Goal: Find contact information: Find contact information

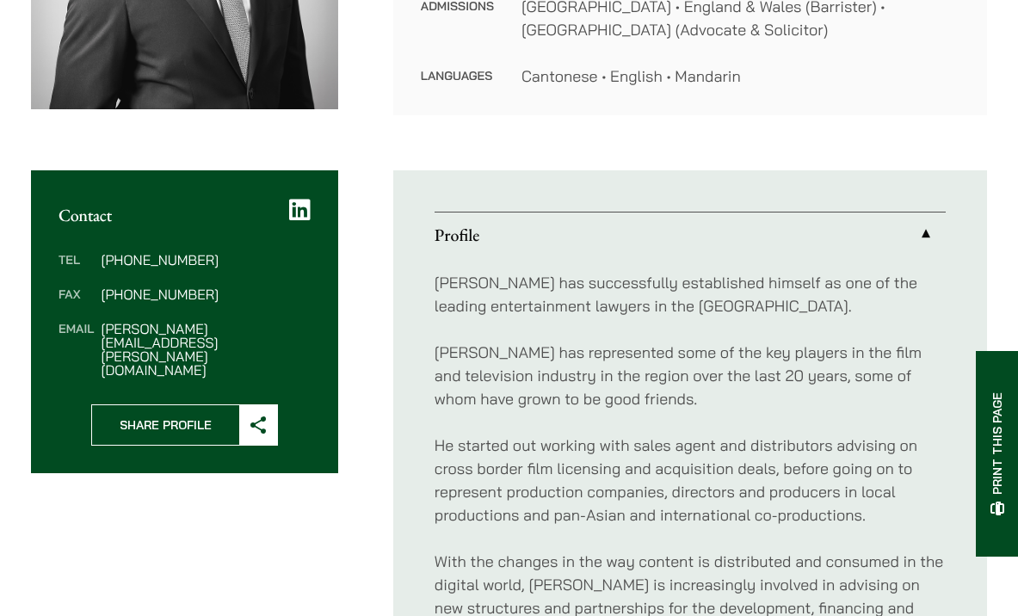
scroll to position [465, 0]
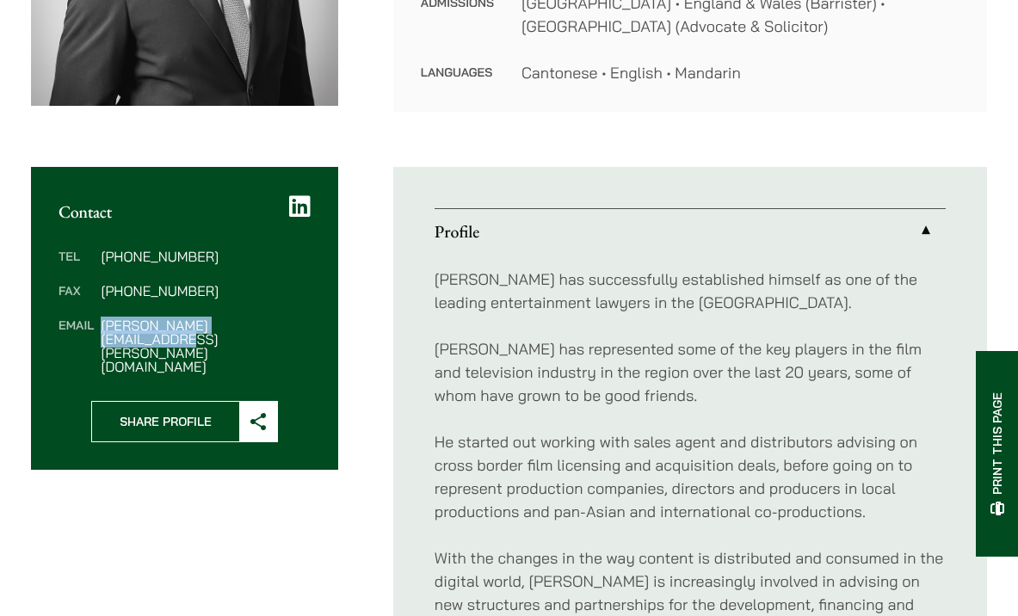
drag, startPoint x: 282, startPoint y: 329, endPoint x: 102, endPoint y: 328, distance: 179.8
click at [102, 328] on dd "michael.leow@haldanes.com" at bounding box center [205, 345] width 209 height 55
copy dd "michael.leow@haldanes.com"
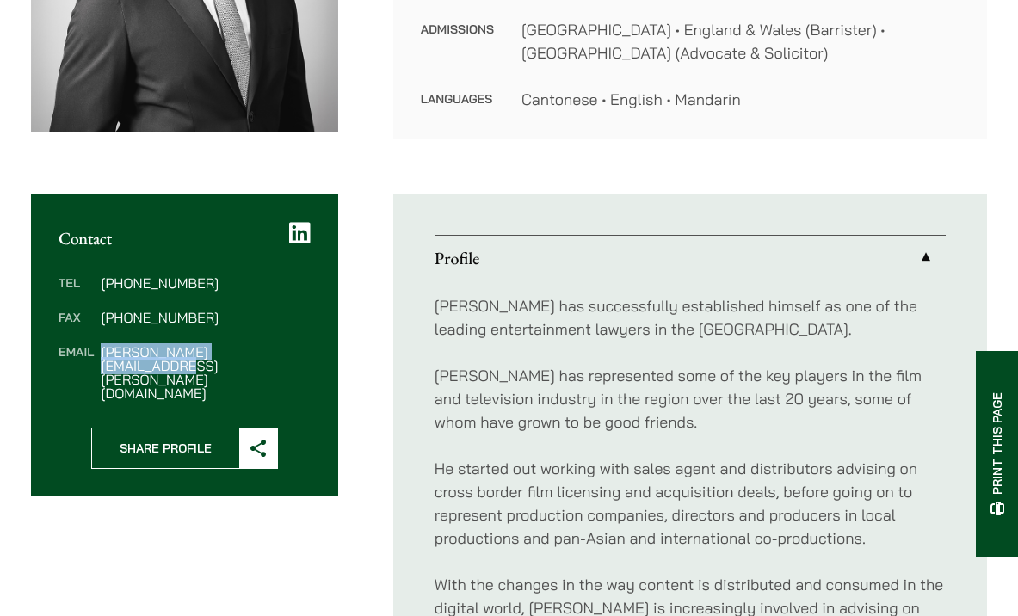
scroll to position [0, 0]
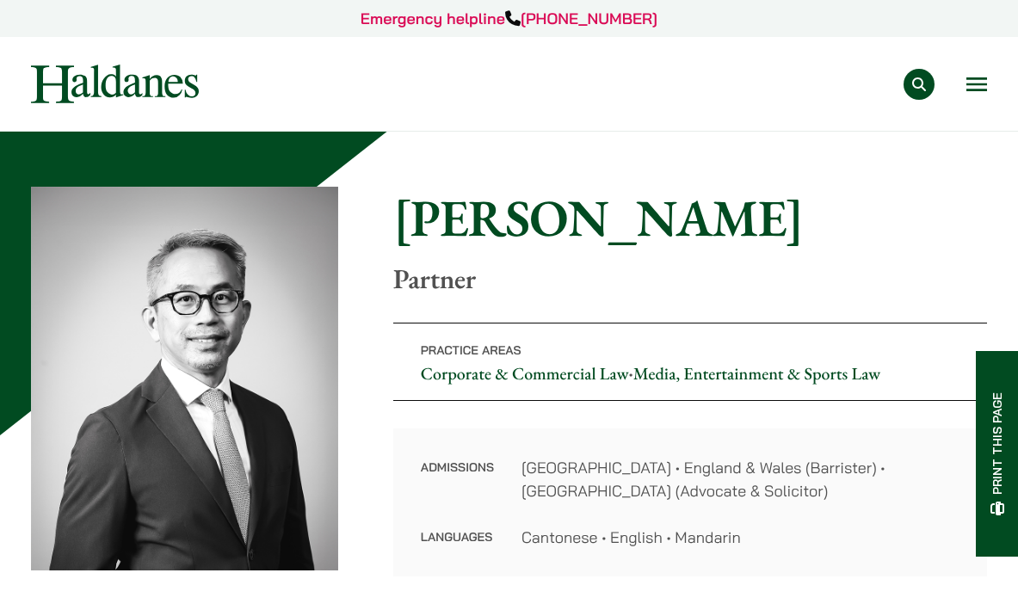
click at [974, 83] on button "Open menu" at bounding box center [976, 84] width 21 height 14
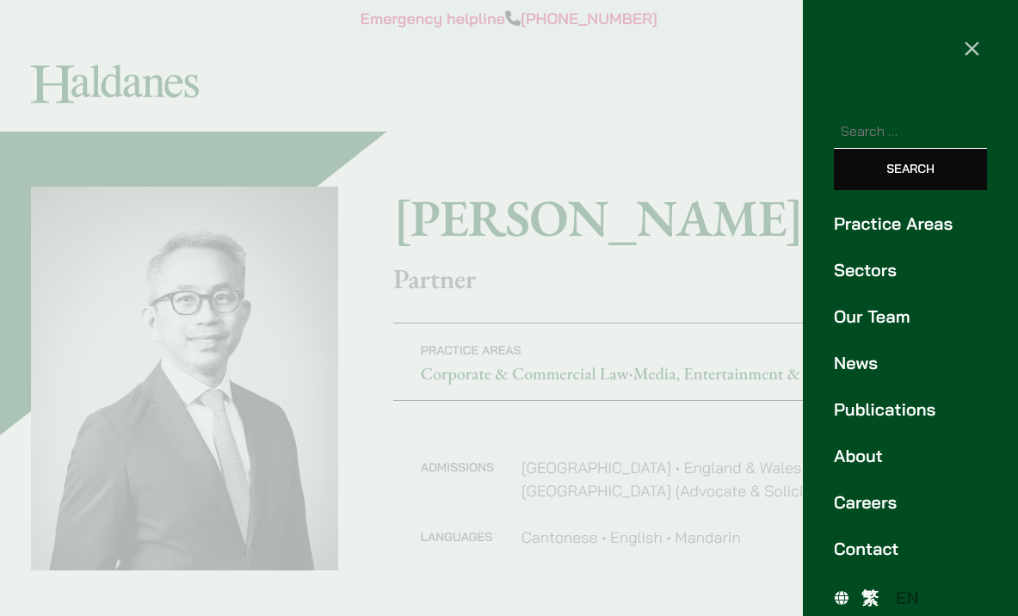
click at [884, 560] on link "Contact" at bounding box center [910, 549] width 153 height 26
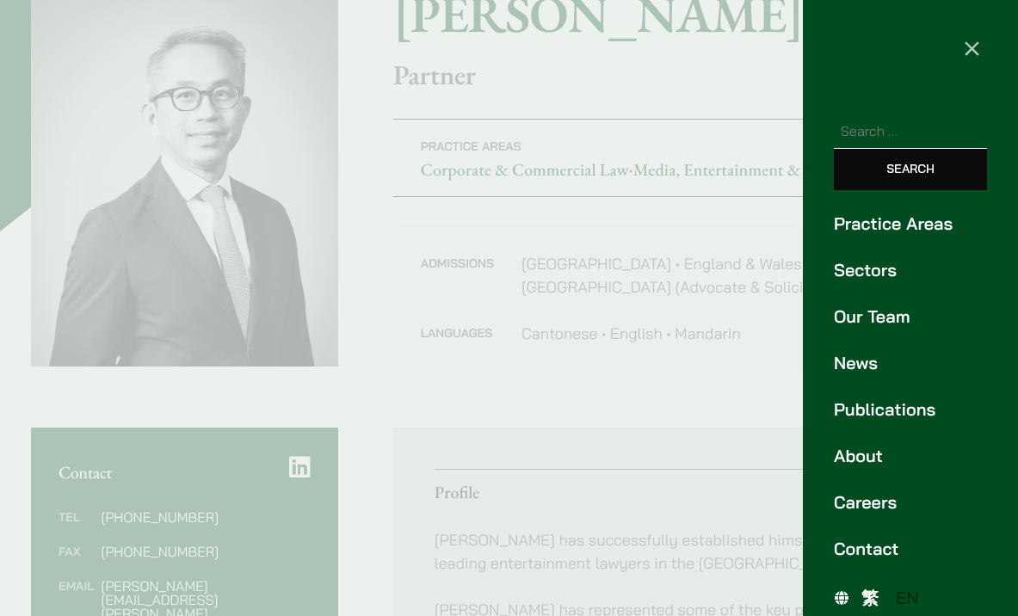
click at [535, 469] on div at bounding box center [509, 308] width 1018 height 616
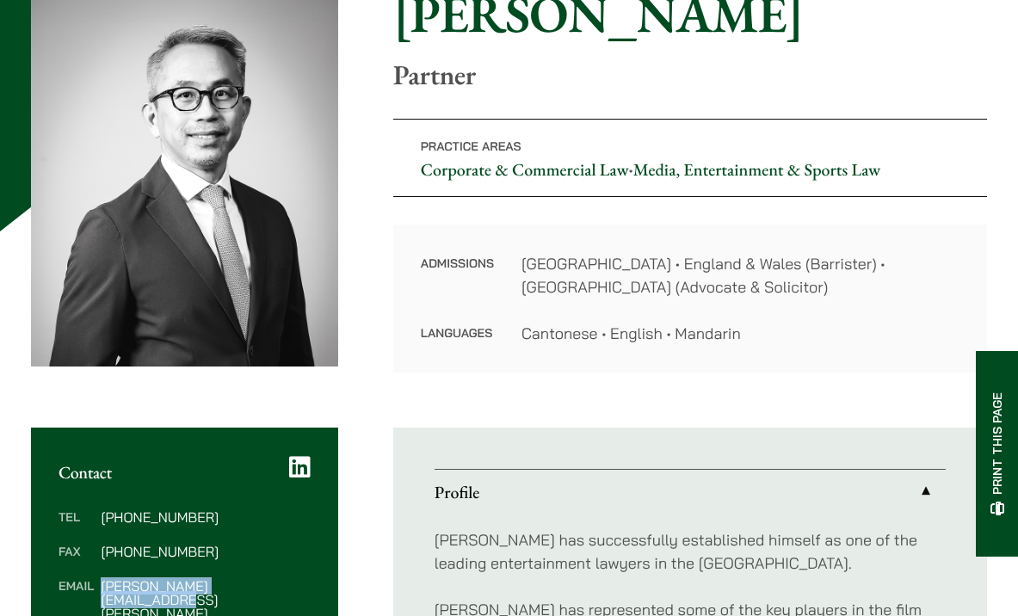
drag, startPoint x: 106, startPoint y: 587, endPoint x: 277, endPoint y: 581, distance: 171.3
click at [277, 581] on dd "michael.leow@haldanes.com" at bounding box center [205, 606] width 209 height 55
copy dd "michael.leow@haldanes.com"
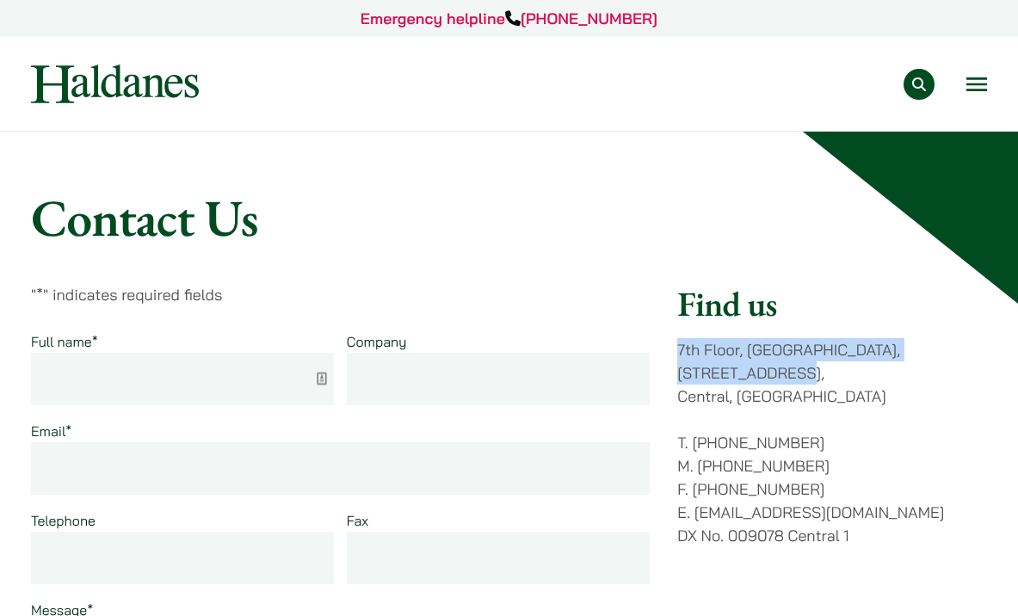
drag, startPoint x: 678, startPoint y: 345, endPoint x: 720, endPoint y: 374, distance: 51.3
click at [720, 374] on p "[STREET_ADDRESS]" at bounding box center [832, 373] width 310 height 70
copy p "7th Floor, [GEOGRAPHIC_DATA], [STREET_ADDRESS]"
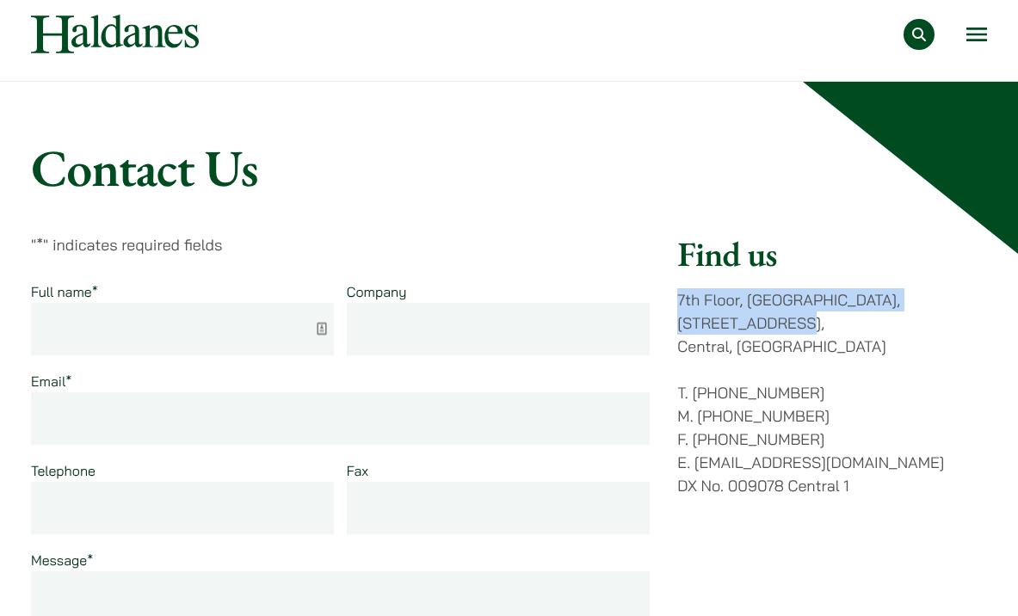
scroll to position [95, 0]
